Goal: Check status: Check status

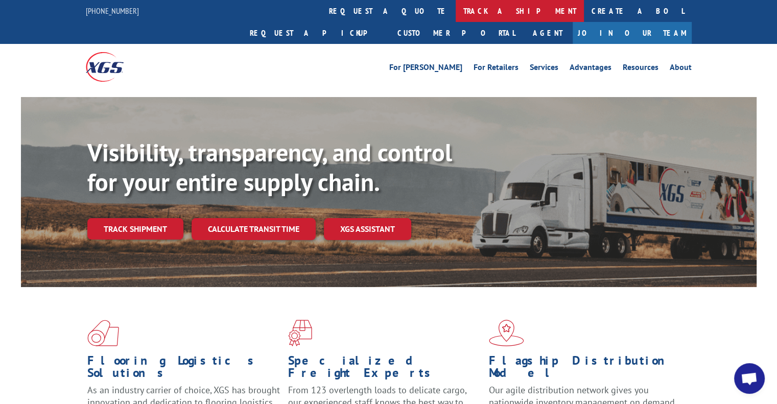
click at [456, 15] on link "track a shipment" at bounding box center [520, 11] width 128 height 22
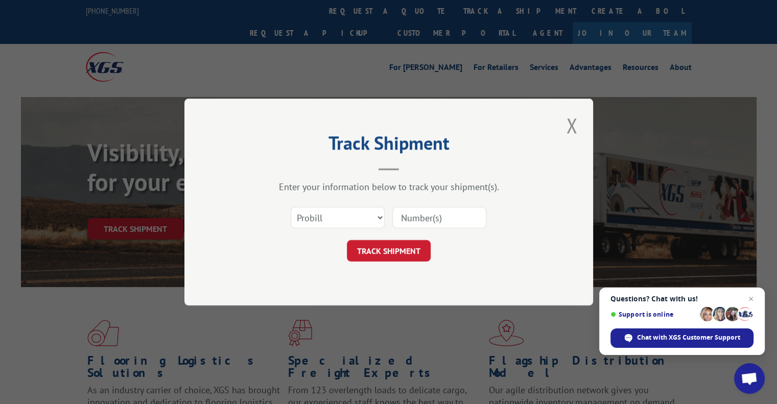
click at [464, 210] on input at bounding box center [439, 217] width 94 height 21
type input "17508496"
click button "TRACK SHIPMENT" at bounding box center [389, 250] width 84 height 21
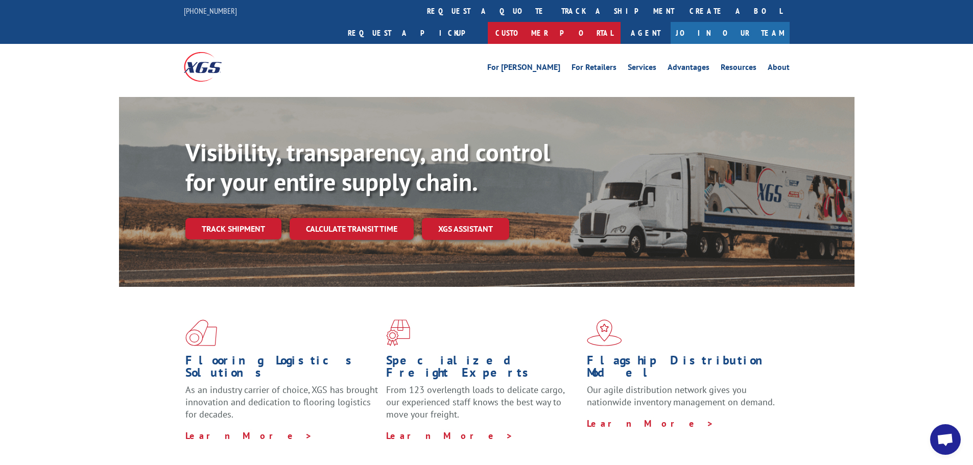
click at [621, 22] on link "Customer Portal" at bounding box center [554, 33] width 133 height 22
